Goal: Task Accomplishment & Management: Complete application form

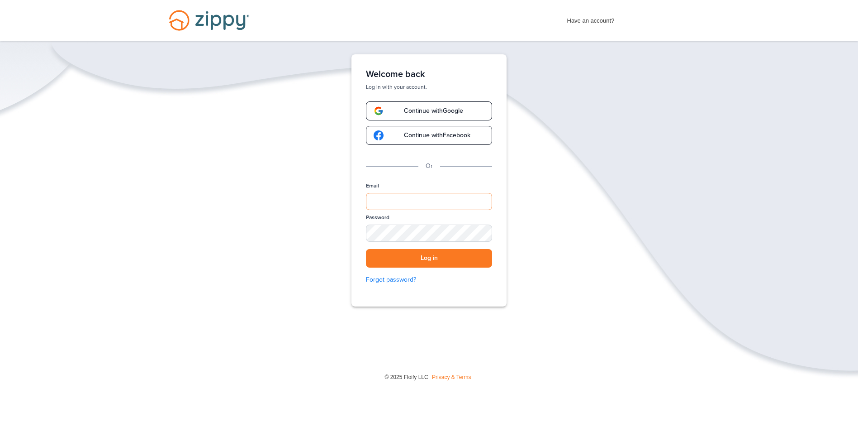
click at [419, 205] on input "Email" at bounding box center [429, 201] width 126 height 17
type input "**********"
click at [479, 233] on div "SHOW" at bounding box center [481, 233] width 20 height 9
click at [440, 255] on button "Log in" at bounding box center [429, 258] width 126 height 19
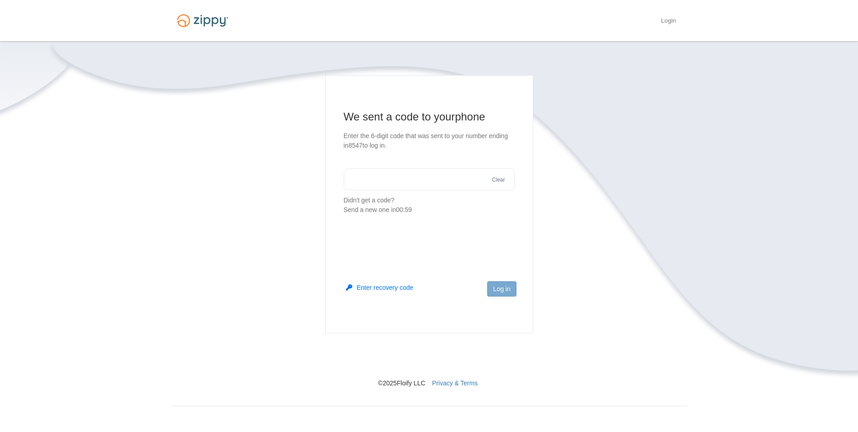
click at [405, 167] on section "We sent a code to your phone Enter the 6-digit code that was sent to your numbe…" at bounding box center [429, 162] width 171 height 105
click at [410, 175] on input "text" at bounding box center [429, 179] width 171 height 22
type input "******"
click at [501, 285] on button "Log in" at bounding box center [501, 288] width 29 height 15
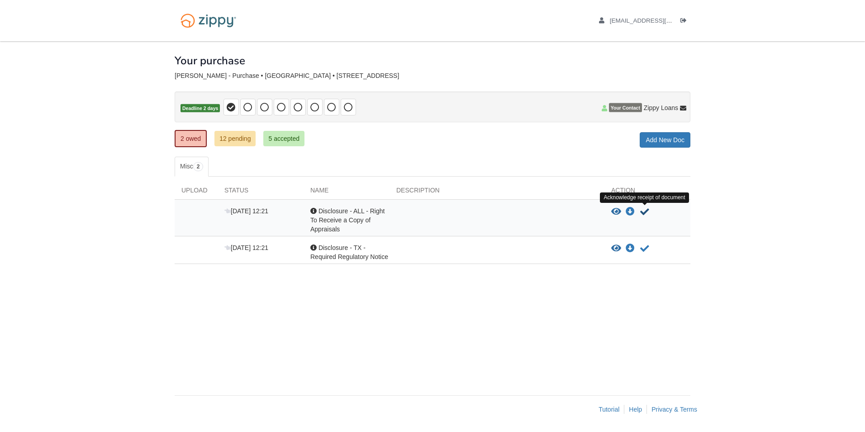
click at [644, 212] on icon "Acknowledge receipt of document" at bounding box center [644, 211] width 9 height 9
click at [644, 210] on icon "Acknowledge receipt of document" at bounding box center [644, 211] width 9 height 9
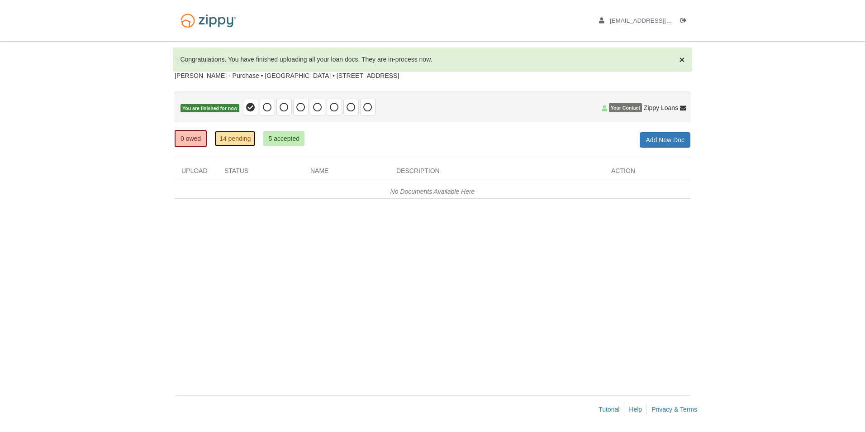
click at [244, 139] on link "14 pending" at bounding box center [235, 138] width 41 height 15
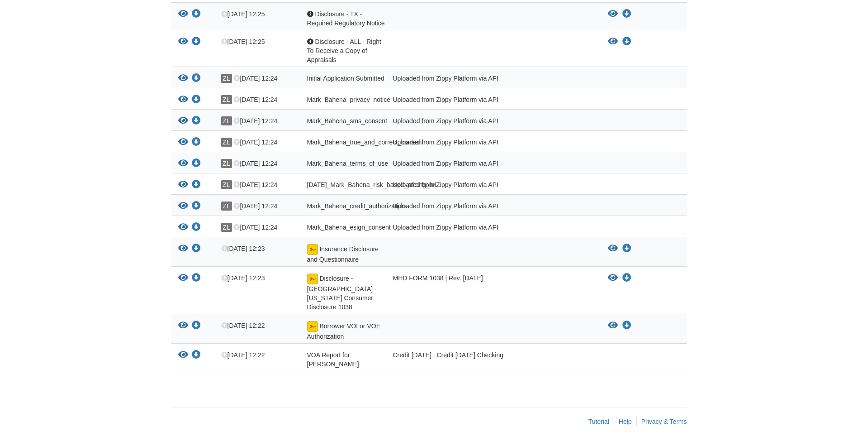
scroll to position [197, 0]
click at [355, 80] on span "Initial Application Submitted" at bounding box center [345, 77] width 77 height 7
click at [181, 77] on icon "View Initial Application Submitted" at bounding box center [183, 77] width 10 height 9
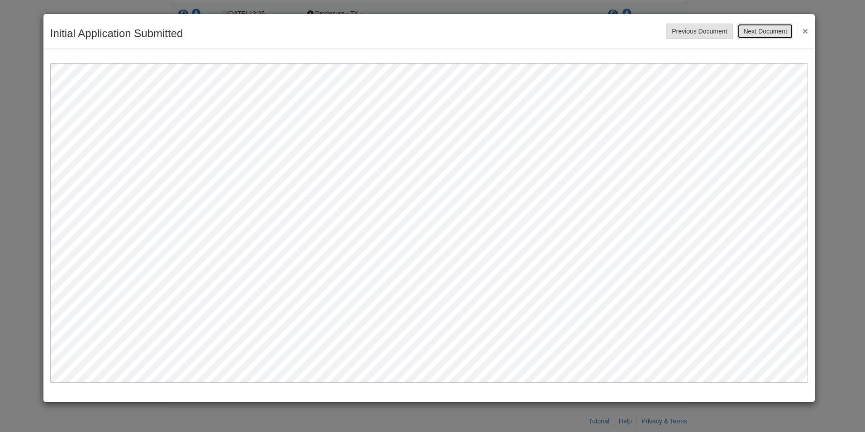
click at [783, 29] on button "Next Document" at bounding box center [765, 31] width 55 height 15
click at [782, 30] on button "Next Document" at bounding box center [765, 31] width 55 height 15
click at [758, 32] on button "Next Document" at bounding box center [765, 31] width 55 height 15
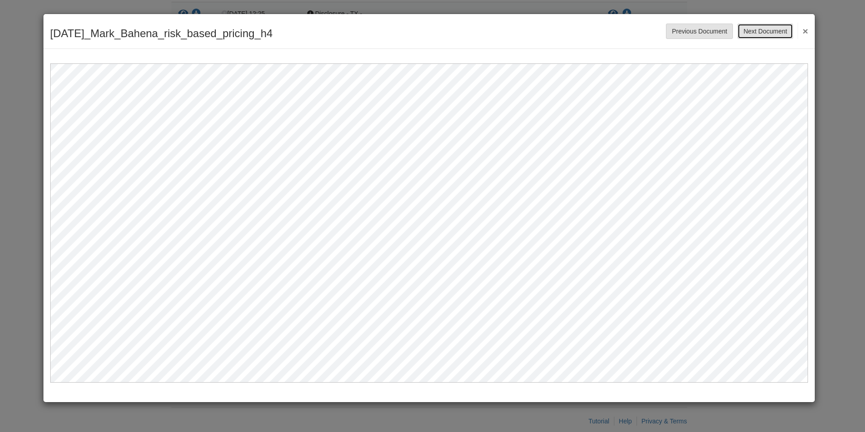
click at [758, 32] on button "Next Document" at bounding box center [765, 31] width 55 height 15
click at [749, 32] on button "Next Document" at bounding box center [765, 31] width 55 height 15
click at [751, 33] on button "Next Document" at bounding box center [765, 31] width 55 height 15
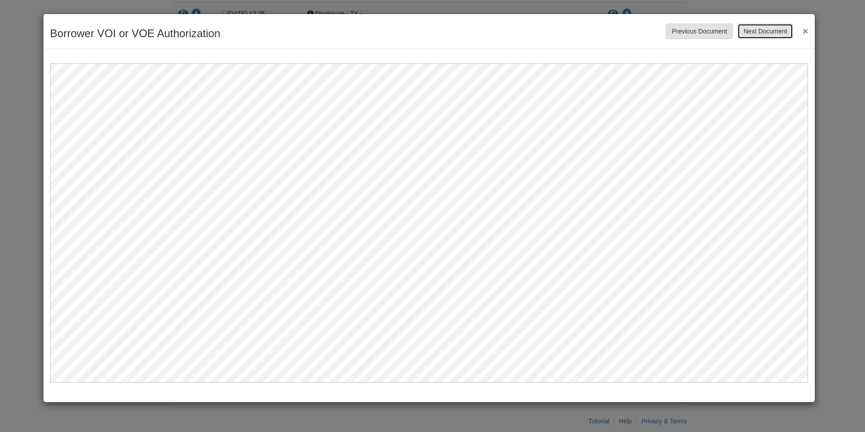
click at [751, 33] on button "Next Document" at bounding box center [765, 31] width 55 height 15
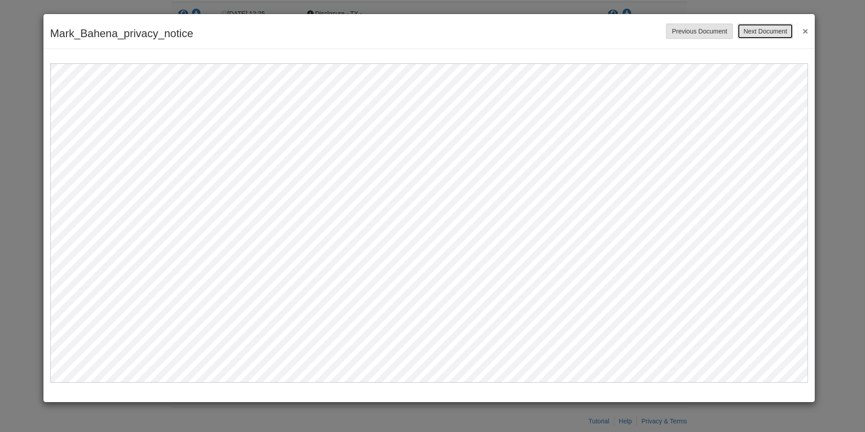
click at [751, 33] on button "Next Document" at bounding box center [765, 31] width 55 height 15
click at [806, 30] on button "×" at bounding box center [803, 31] width 10 height 16
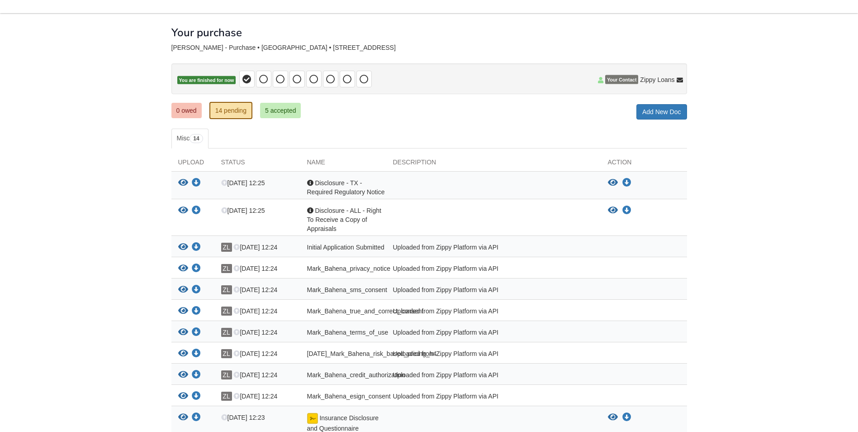
scroll to position [0, 0]
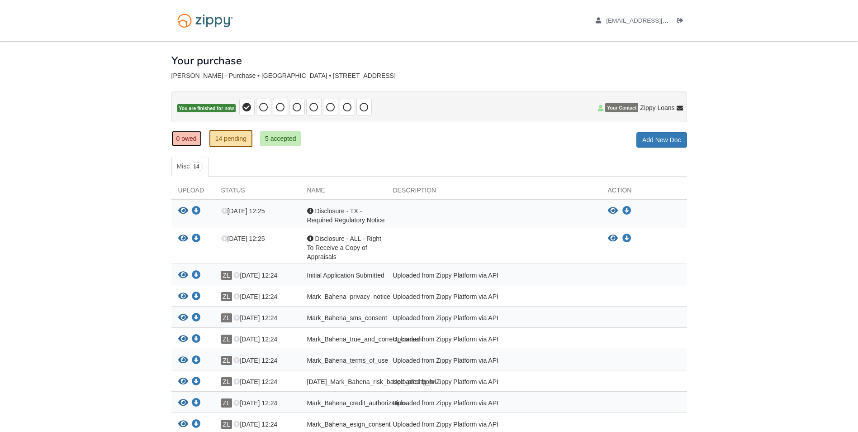
click at [188, 138] on link "0 owed" at bounding box center [187, 138] width 30 height 15
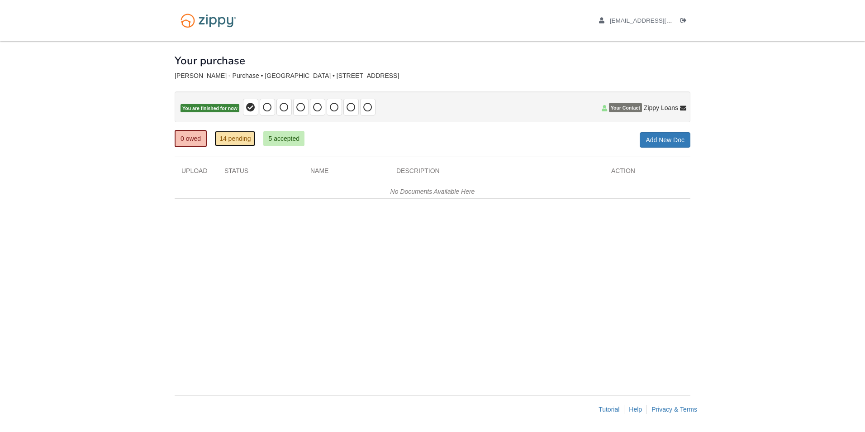
click at [237, 141] on link "14 pending" at bounding box center [235, 138] width 41 height 15
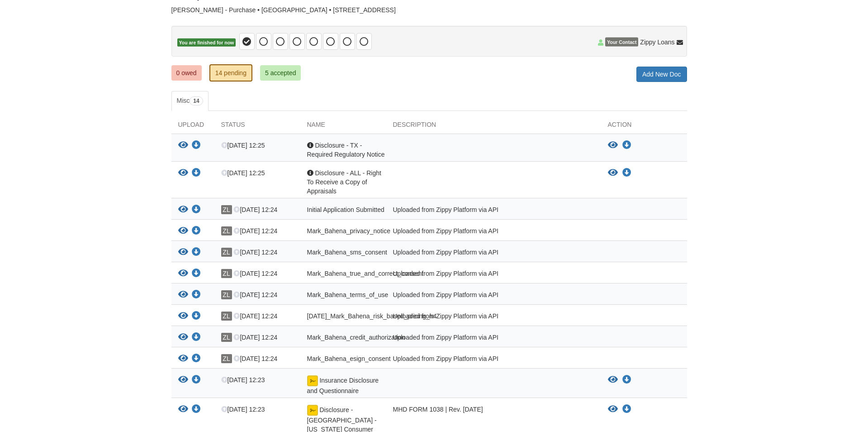
scroll to position [91, 0]
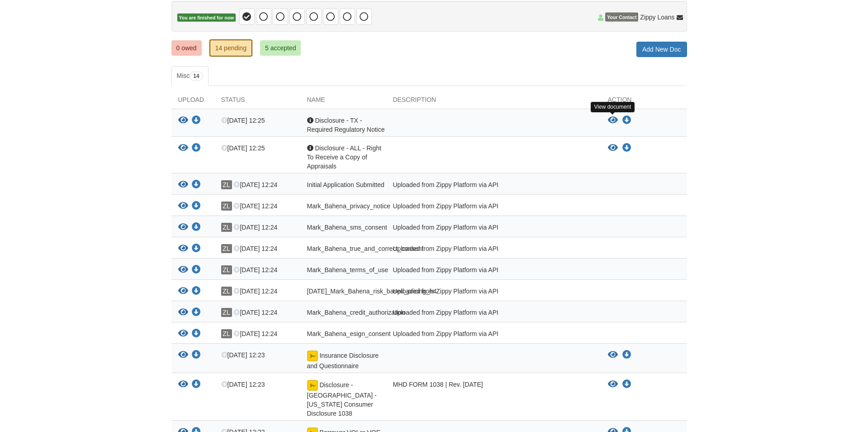
click at [610, 119] on icon "View Disclosure - TX - Required Regulatory Notice" at bounding box center [613, 120] width 10 height 9
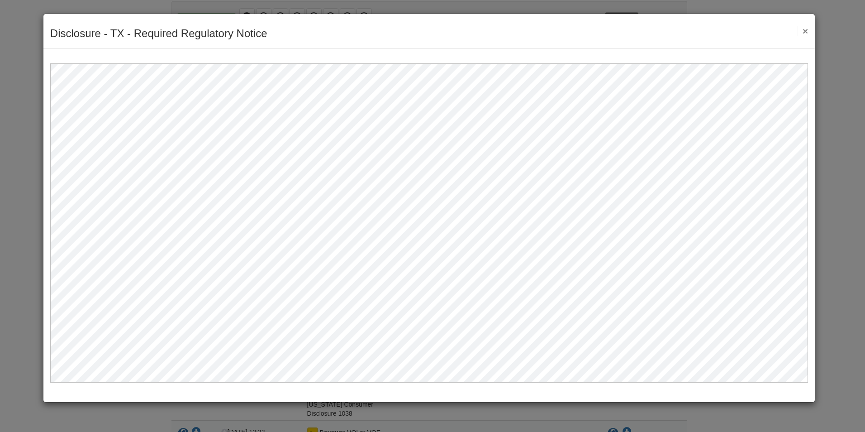
click at [806, 31] on button "×" at bounding box center [803, 31] width 10 height 10
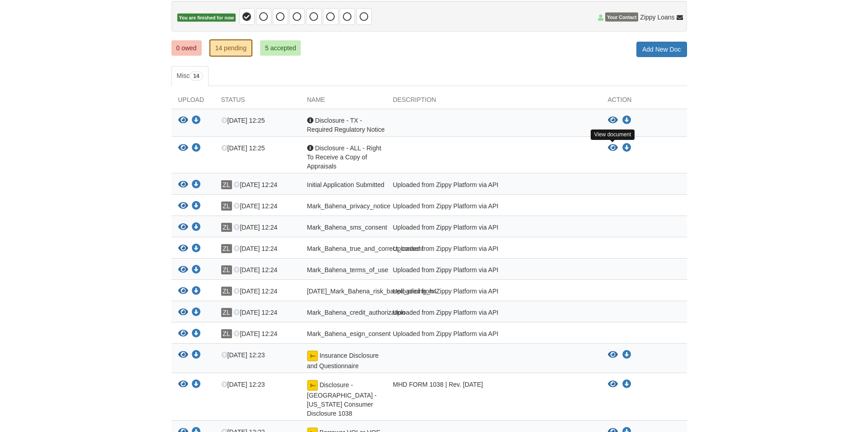
click at [614, 148] on icon "View Disclosure - ALL - Right To Receive a Copy of Appraisals" at bounding box center [613, 147] width 10 height 9
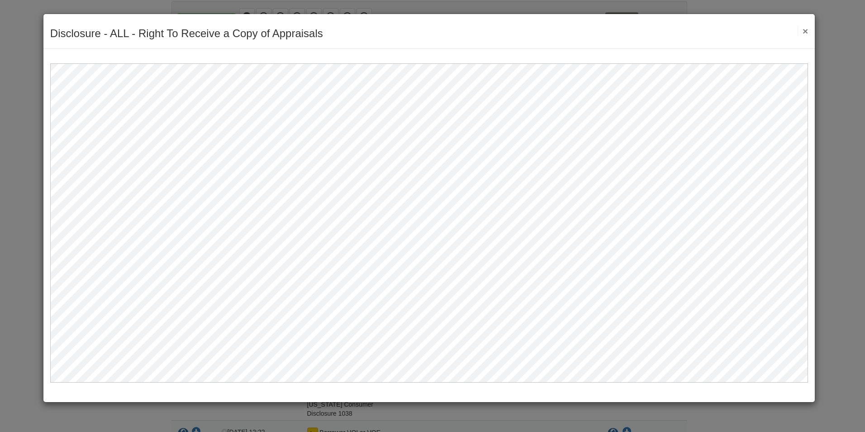
click at [804, 33] on button "×" at bounding box center [803, 31] width 10 height 10
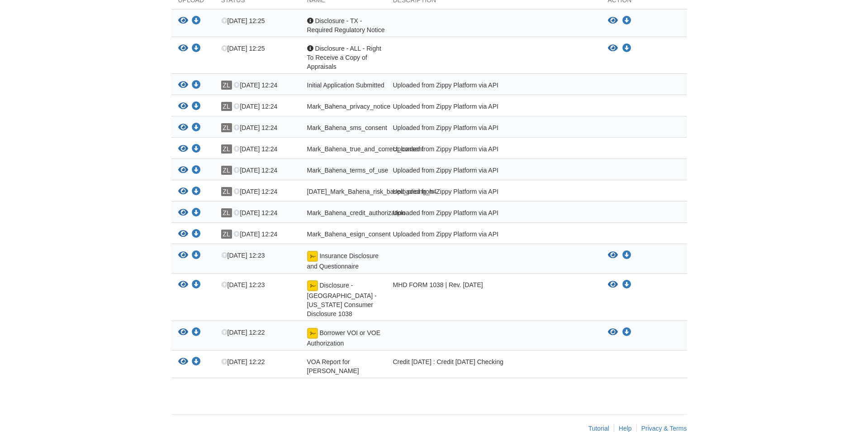
scroll to position [197, 0]
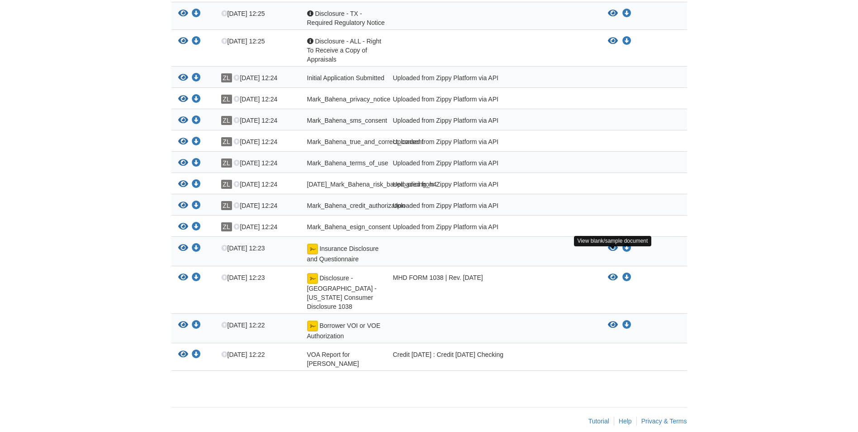
click at [612, 253] on icon "View Insurance Disclosure and Questionnaire" at bounding box center [613, 247] width 10 height 9
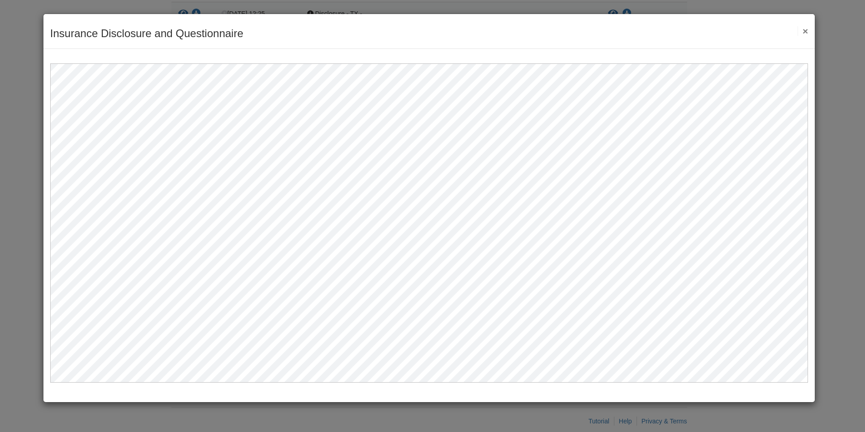
click at [805, 31] on button "×" at bounding box center [803, 31] width 10 height 10
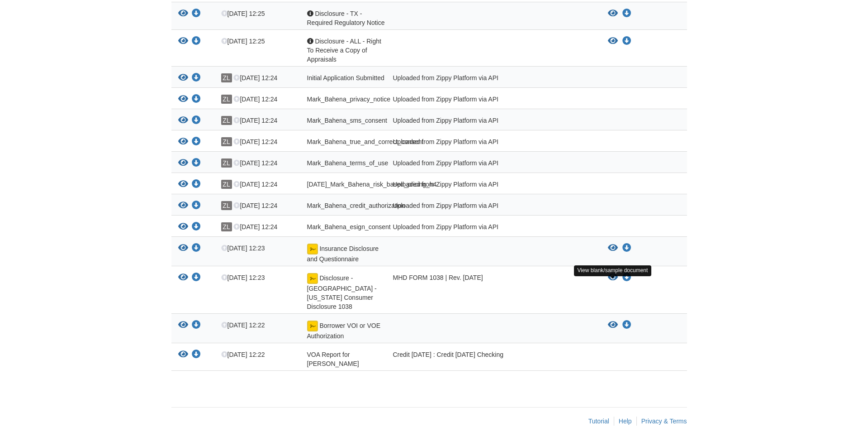
click at [609, 282] on icon "View Disclosure - TX - Texas Consumer Disclosure 1038" at bounding box center [613, 277] width 10 height 9
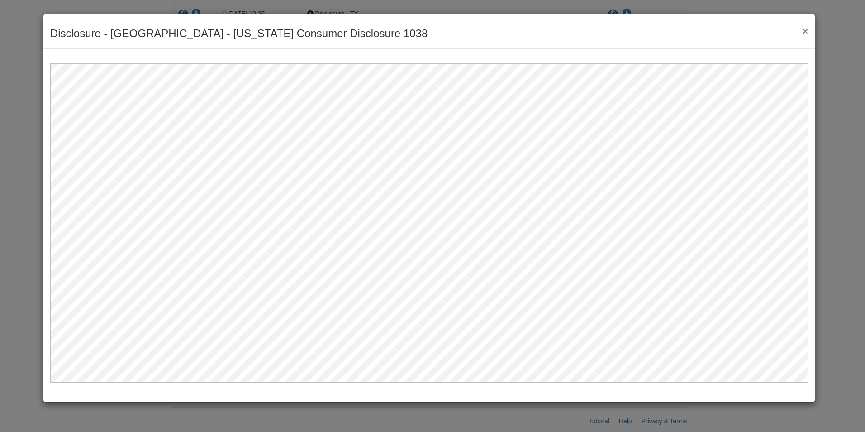
click at [806, 29] on button "×" at bounding box center [803, 31] width 10 height 10
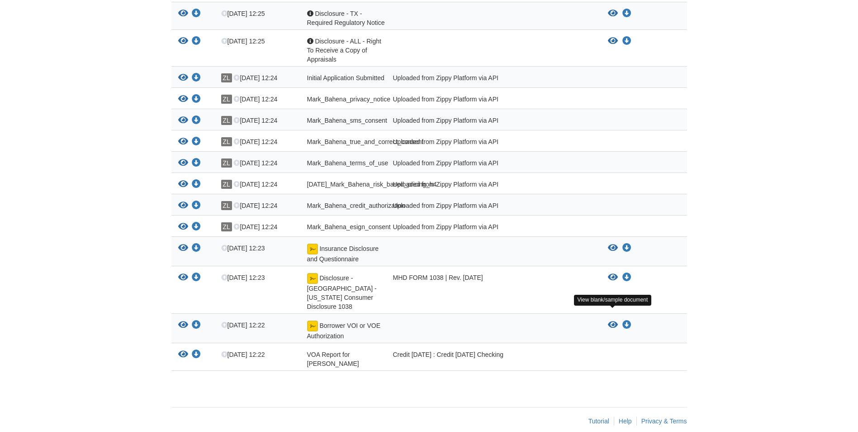
click at [613, 320] on icon "View Borrower VOI or VOE Authorization" at bounding box center [613, 324] width 10 height 9
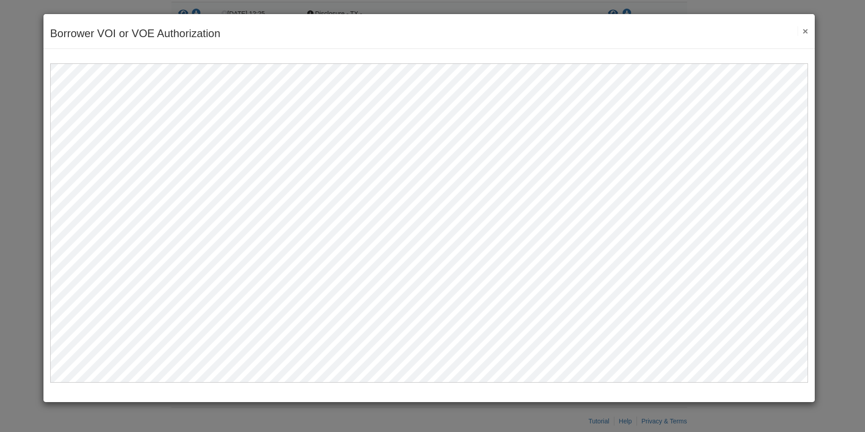
click at [806, 29] on button "×" at bounding box center [803, 31] width 10 height 10
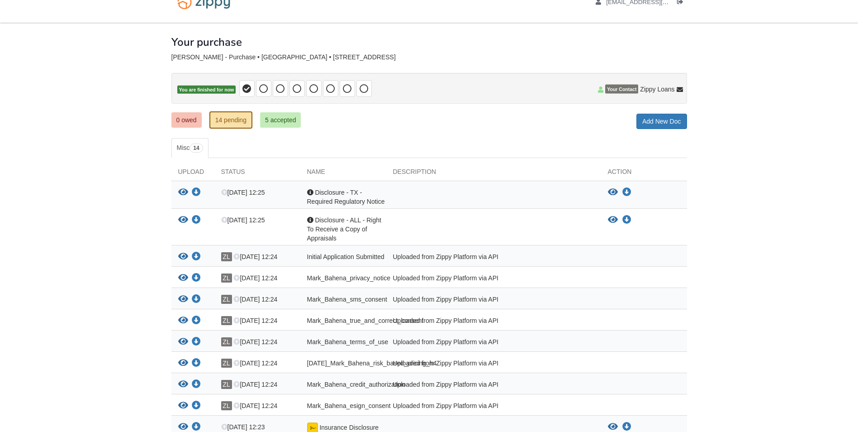
scroll to position [0, 0]
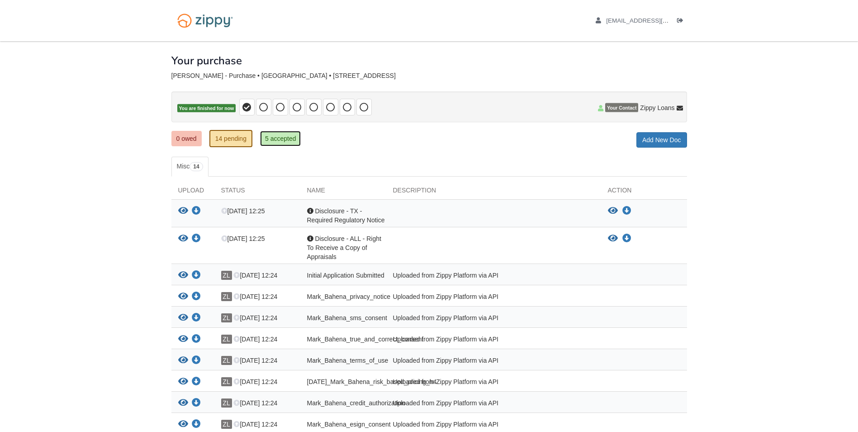
click at [284, 141] on link "5 accepted" at bounding box center [280, 138] width 41 height 15
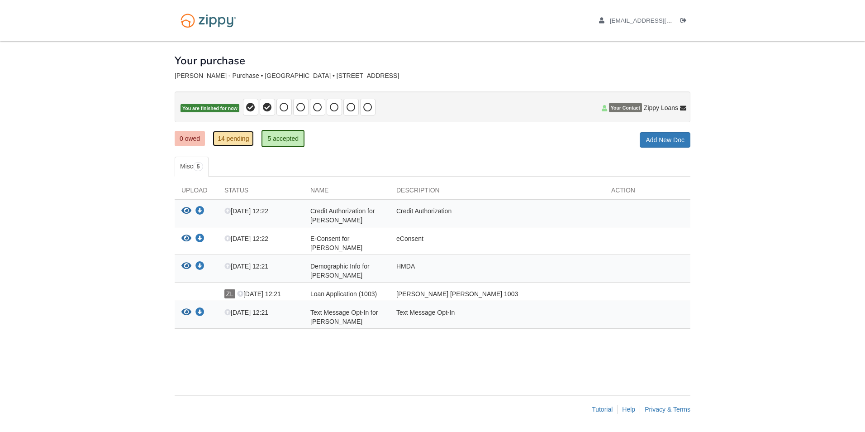
click at [234, 141] on link "14 pending" at bounding box center [233, 138] width 41 height 15
